Goal: Complete application form

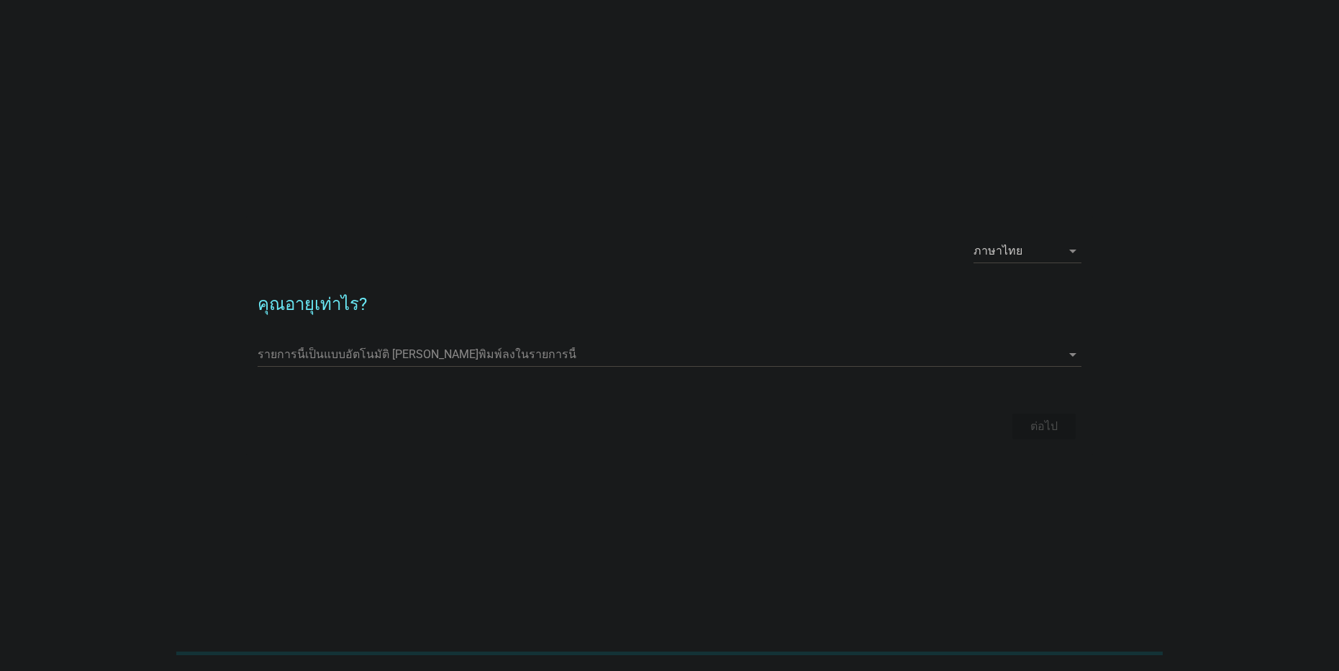
click at [327, 336] on div "รายการนี้เป็นแบบอัตโนมัติ [PERSON_NAME]พิมพ์ลงในรายการนี้ arrow_drop_down" at bounding box center [670, 358] width 824 height 46
click at [348, 352] on input "รายการนี้เป็นแบบอัตโนมัติ คุณสามารถพิมพ์ลงในรายการนี้" at bounding box center [660, 354] width 804 height 23
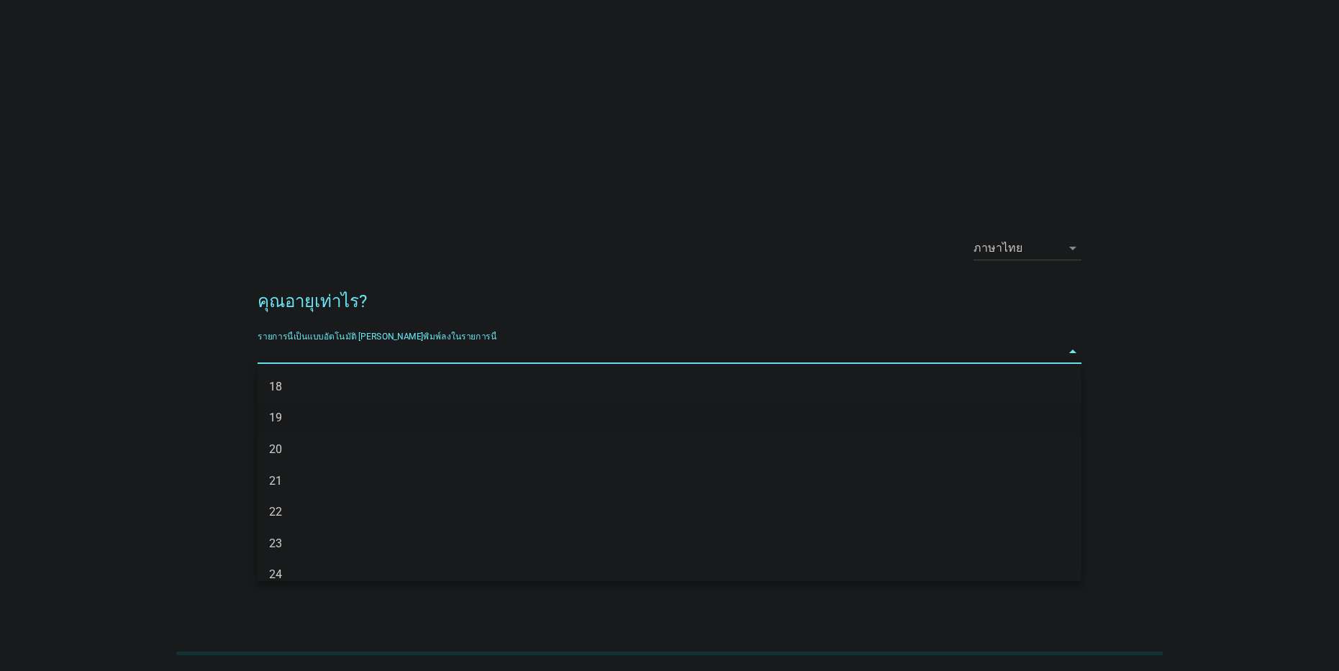
scroll to position [72, 0]
click at [289, 473] on div "23" at bounding box center [636, 471] width 734 height 17
click at [1048, 420] on div "ต่อไป" at bounding box center [1044, 428] width 40 height 17
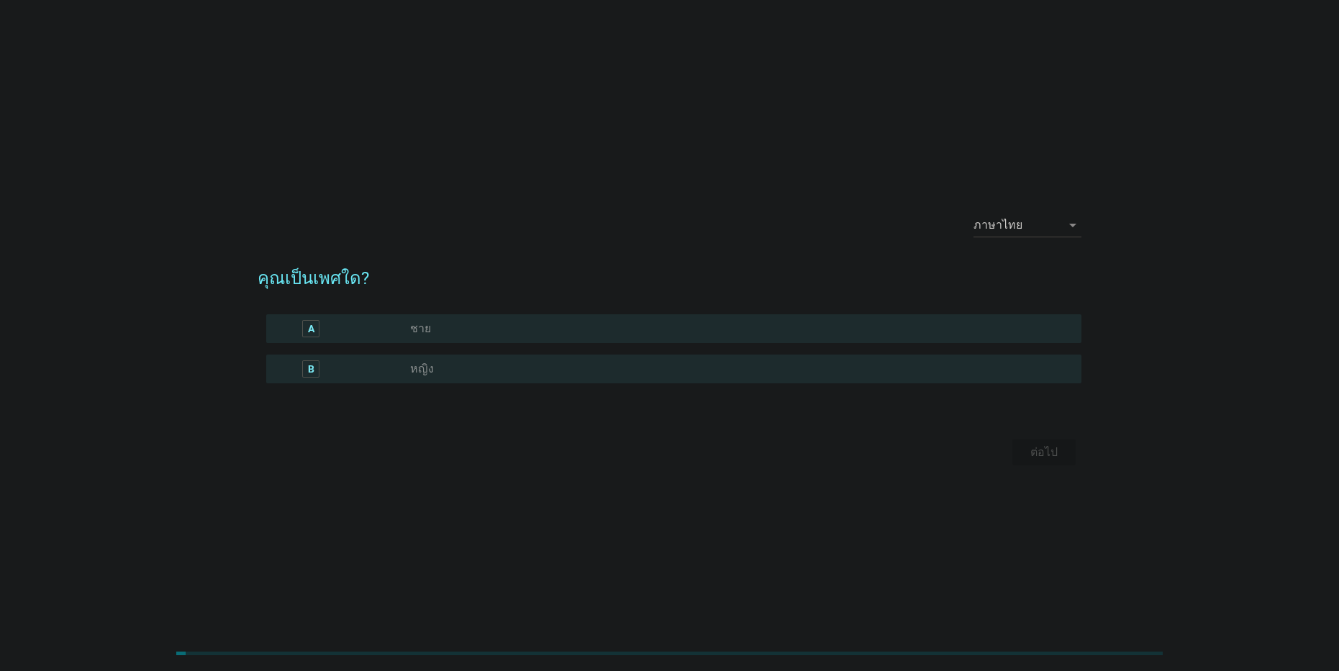
click at [420, 328] on label "ชาย" at bounding box center [420, 329] width 21 height 14
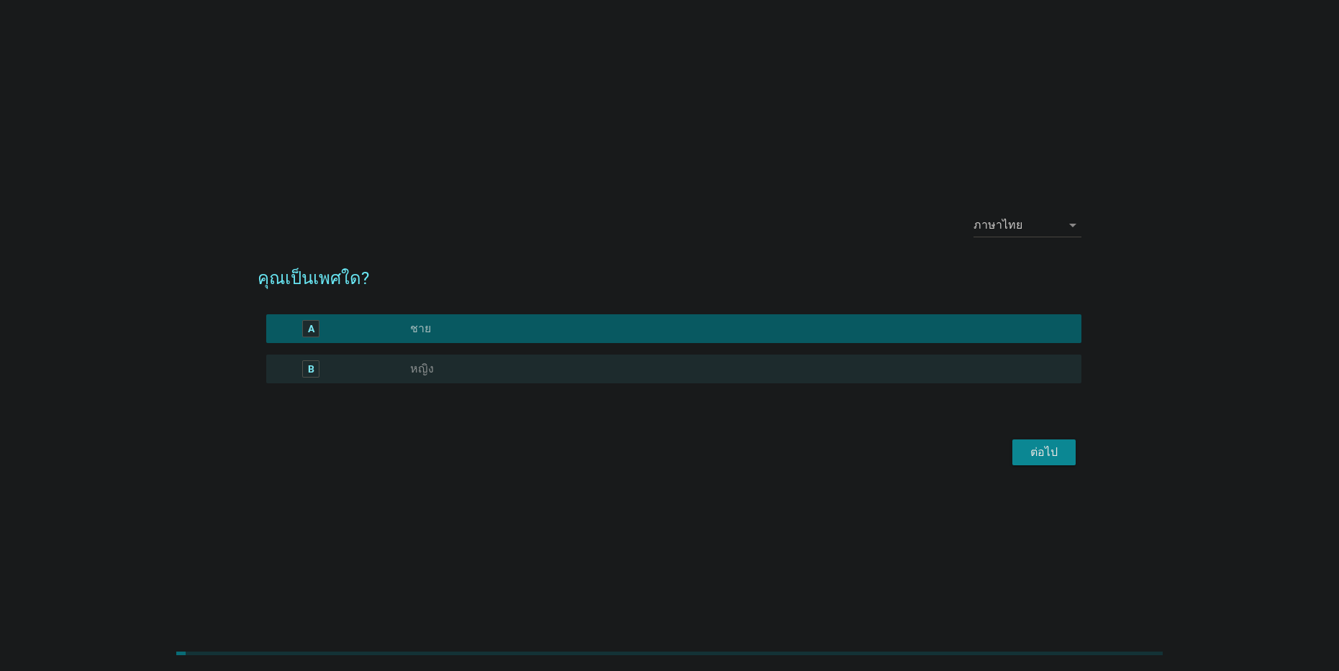
click at [1027, 447] on div "ต่อไป" at bounding box center [1044, 452] width 40 height 17
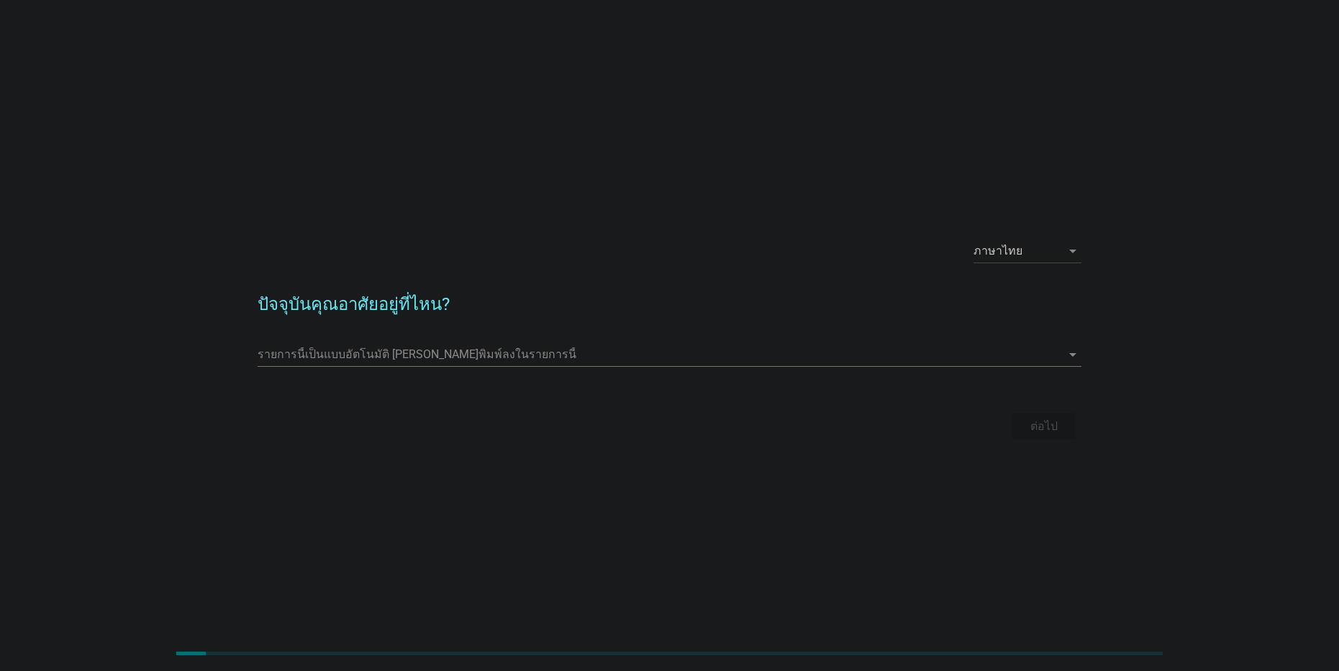
click at [404, 356] on input "รายการนี้เป็นแบบอัตโนมัติ คุณสามารถพิมพ์ลงในรายการนี้" at bounding box center [660, 354] width 804 height 23
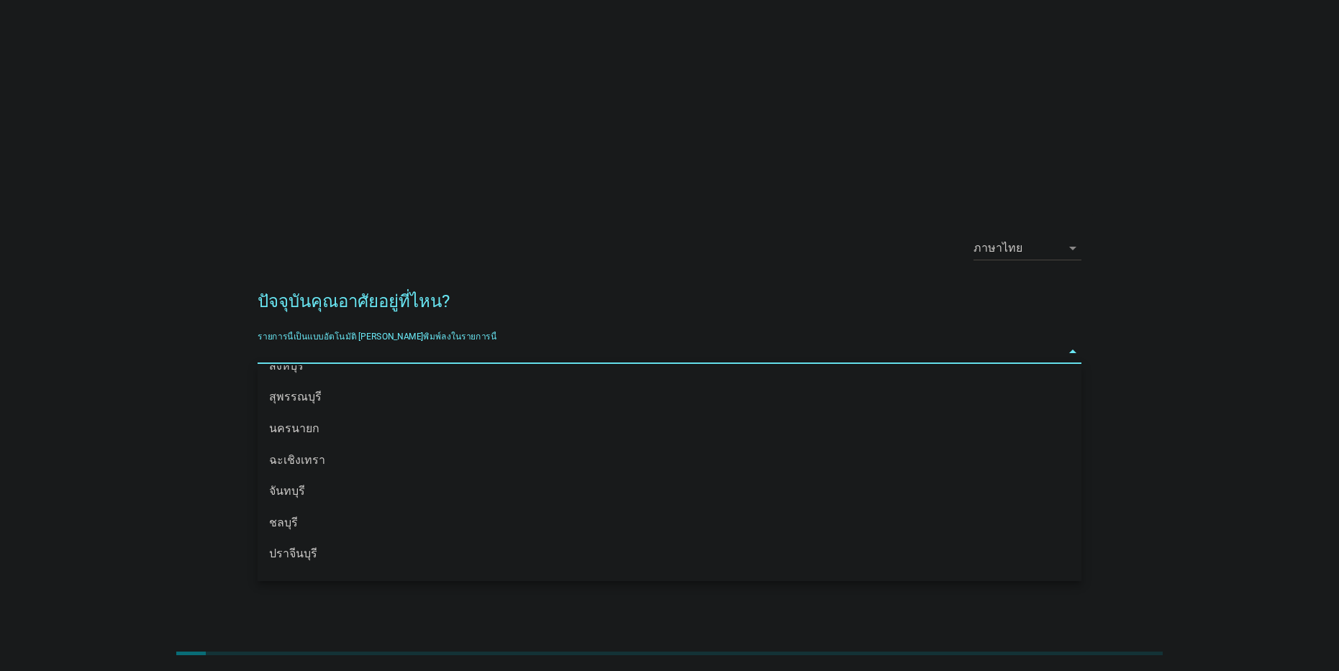
scroll to position [1583, 0]
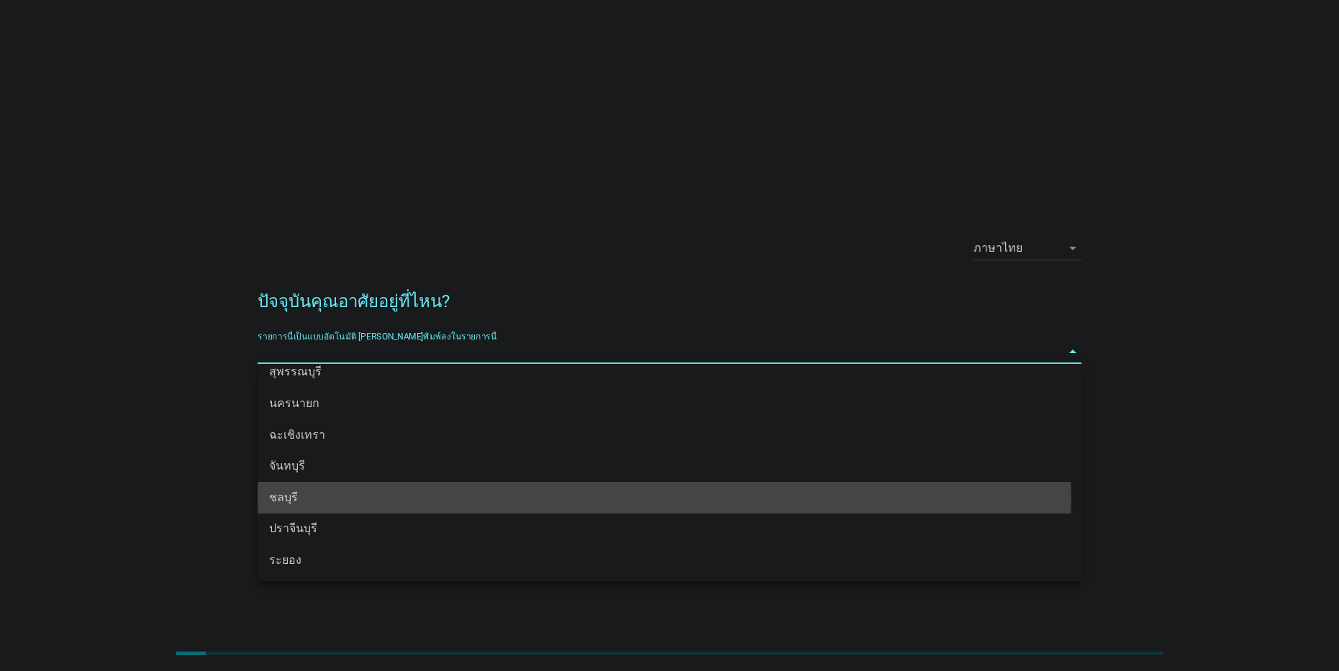
click at [286, 490] on div "ชลบุรี" at bounding box center [636, 497] width 734 height 17
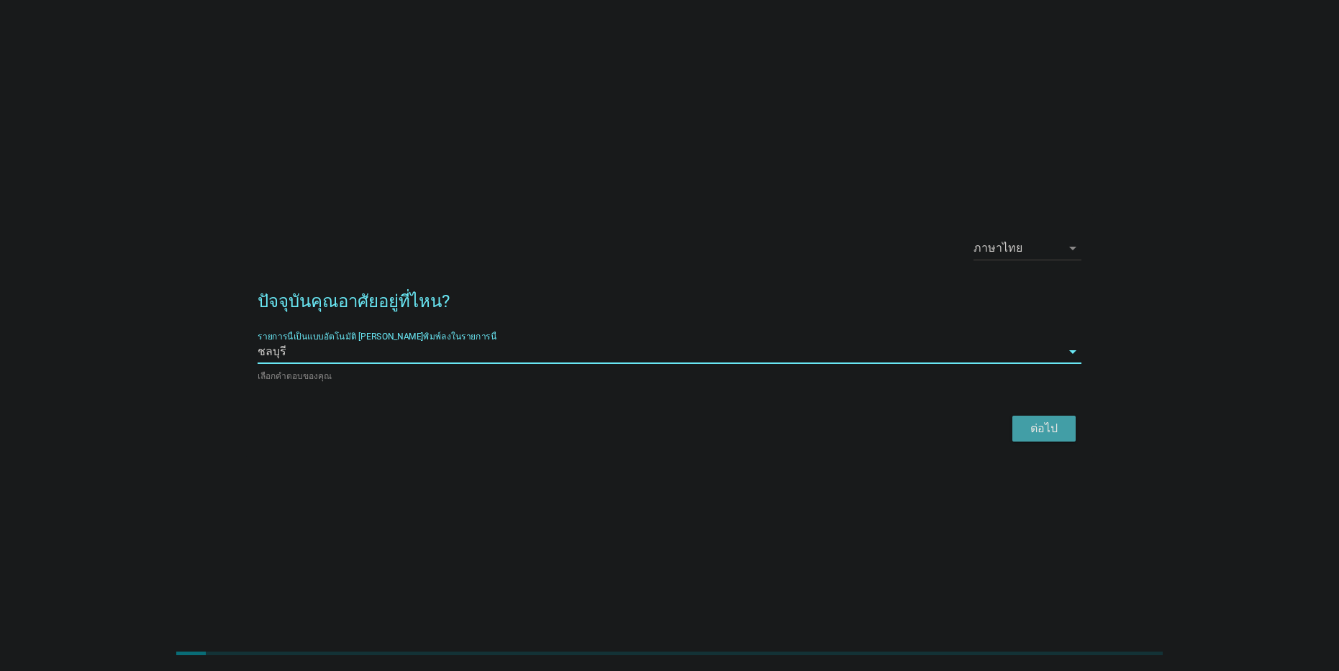
click at [1041, 427] on div "ต่อไป" at bounding box center [1044, 428] width 40 height 17
